Goal: Transaction & Acquisition: Purchase product/service

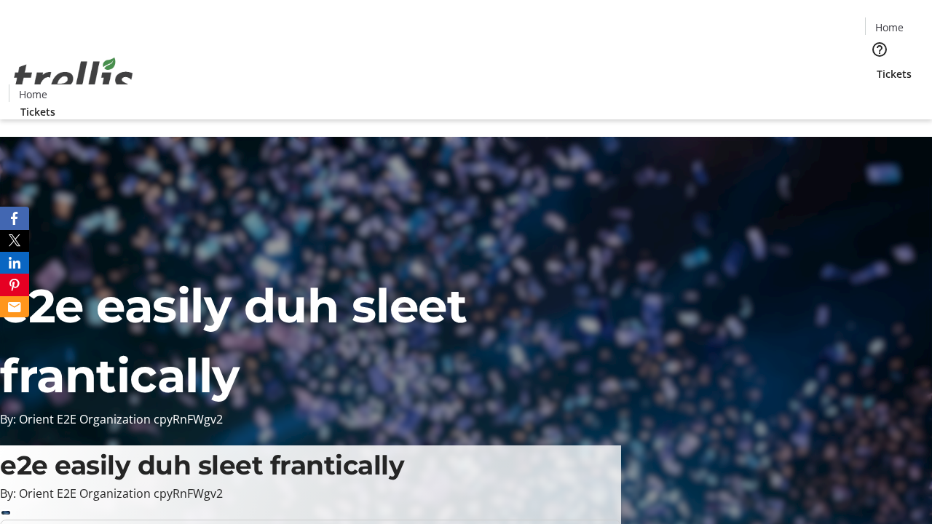
click at [877, 66] on span "Tickets" at bounding box center [894, 73] width 35 height 15
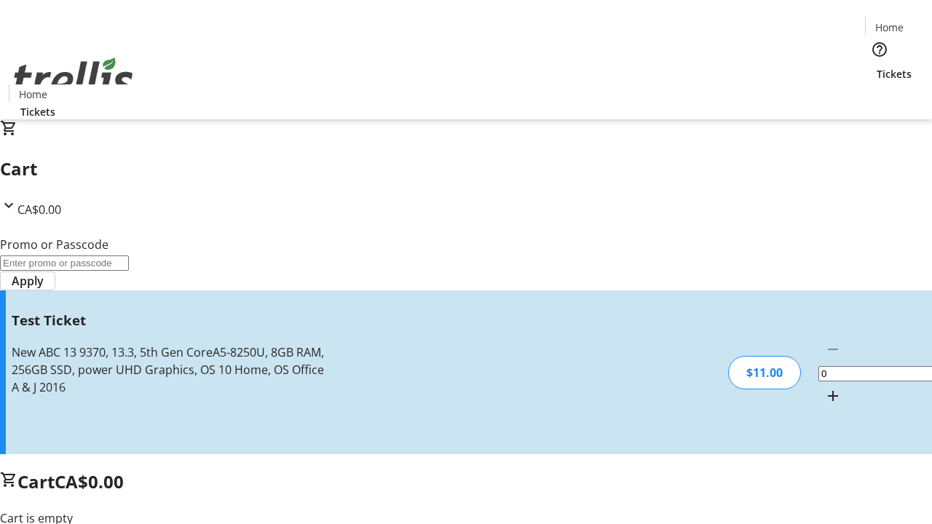
click at [825, 388] on mat-icon "Increment by one" at bounding box center [833, 396] width 17 height 17
type input "1"
type input "UNLOCK"
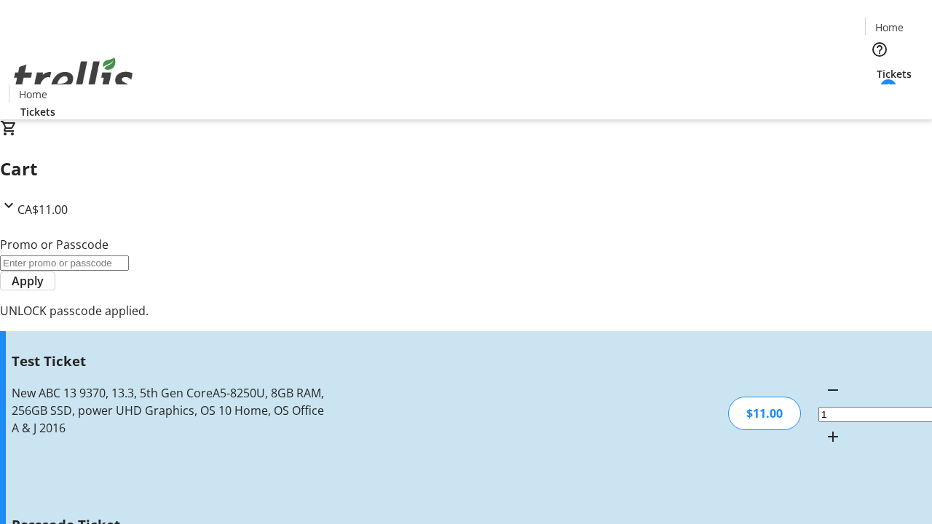
type input "5"
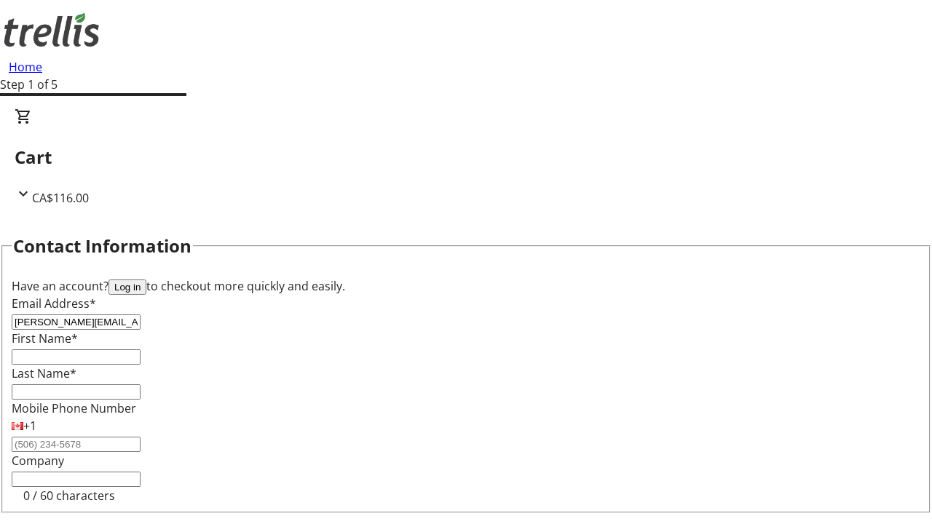
type input "[PERSON_NAME][EMAIL_ADDRESS][DOMAIN_NAME]"
type input "[PERSON_NAME]"
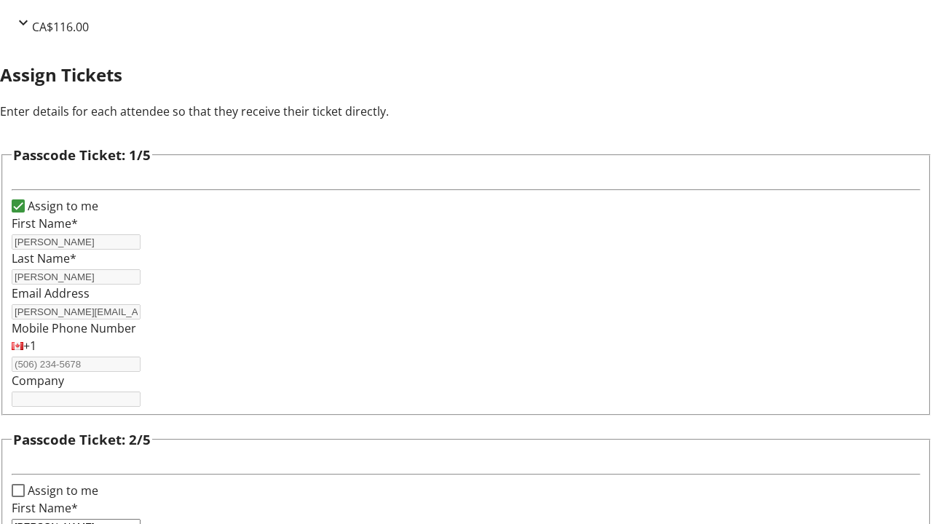
type input "[PERSON_NAME]"
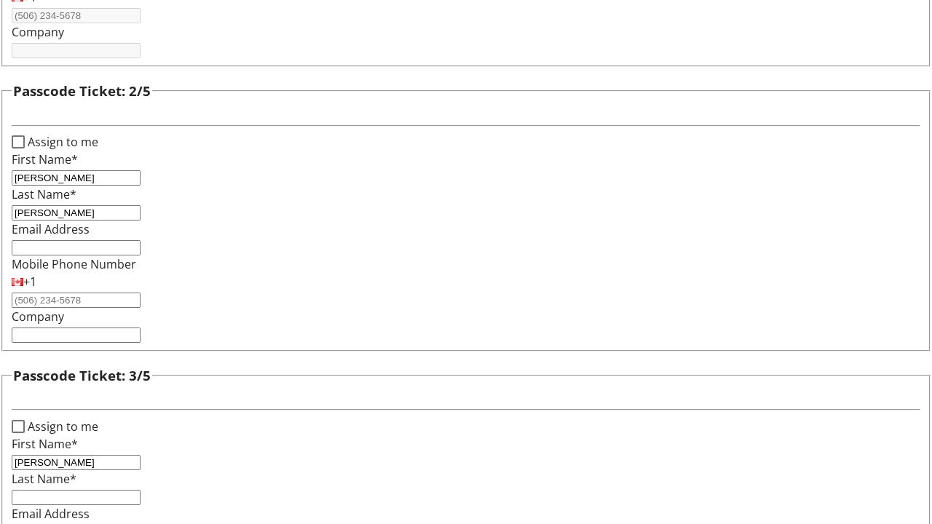
type input "[PERSON_NAME]"
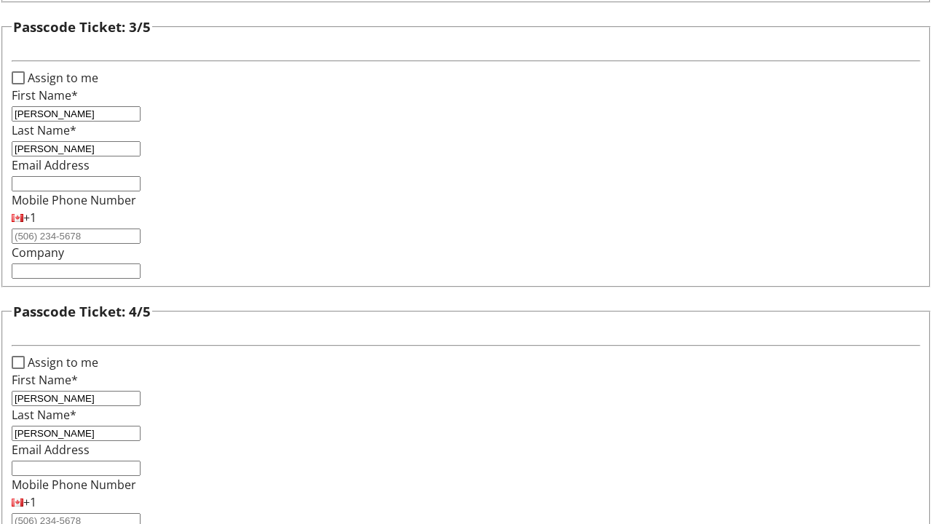
type input "[PERSON_NAME]"
checkbox input "true"
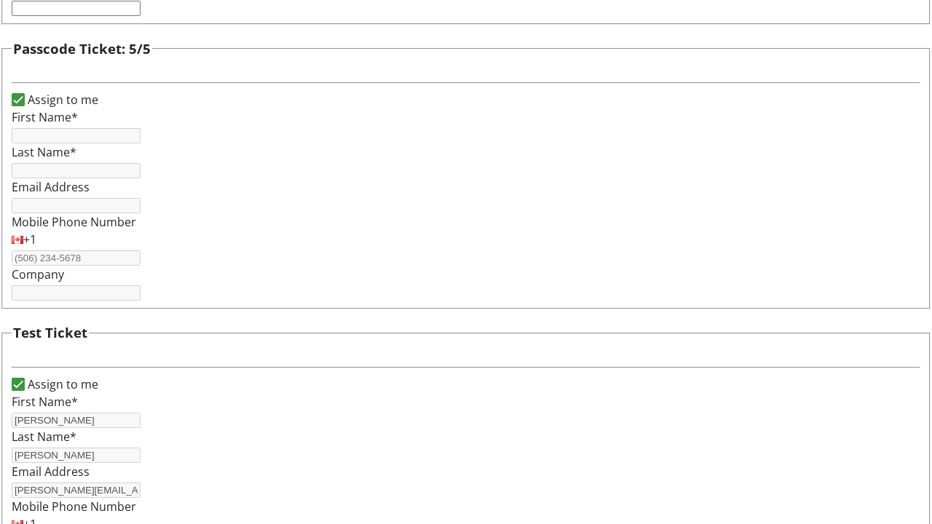
type input "[PERSON_NAME]"
type input "[PERSON_NAME][EMAIL_ADDRESS][DOMAIN_NAME]"
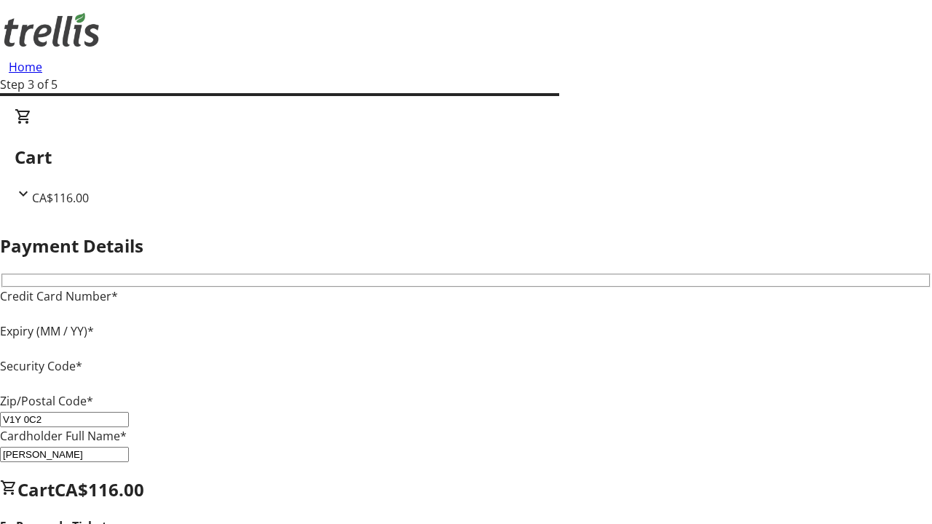
type input "V1Y 0C2"
